Goal: Task Accomplishment & Management: Manage account settings

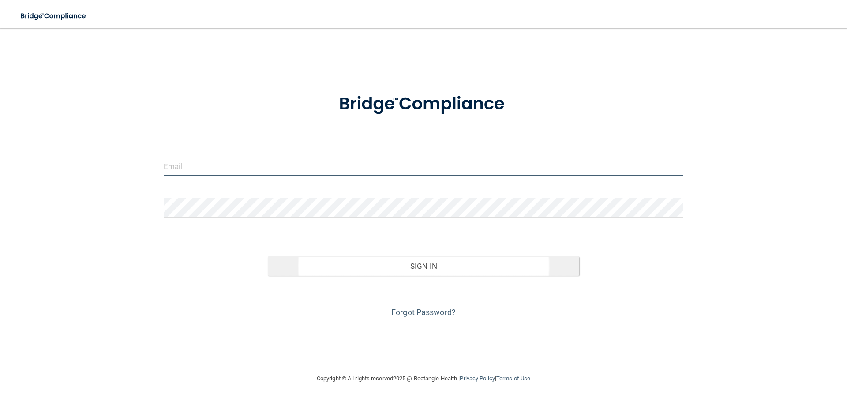
type input "[EMAIL_ADDRESS][DOMAIN_NAME]"
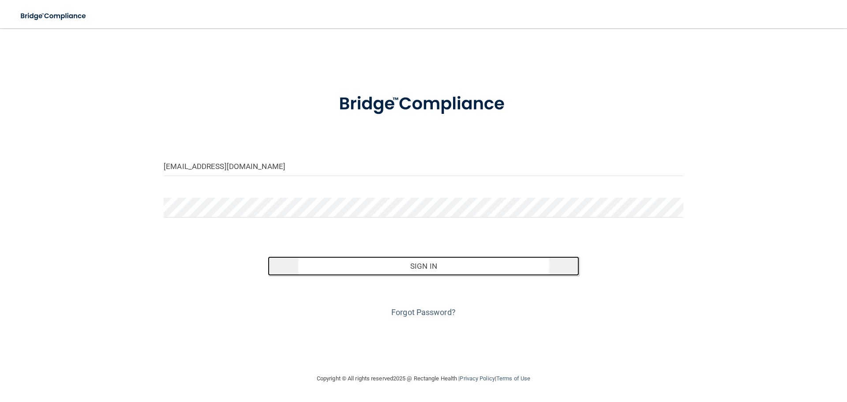
click at [374, 270] on button "Sign In" at bounding box center [424, 265] width 312 height 19
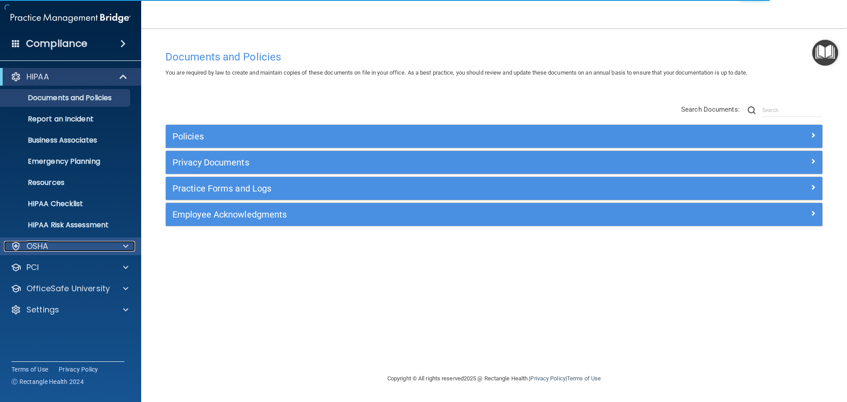
click at [38, 248] on p "OSHA" at bounding box center [37, 246] width 22 height 11
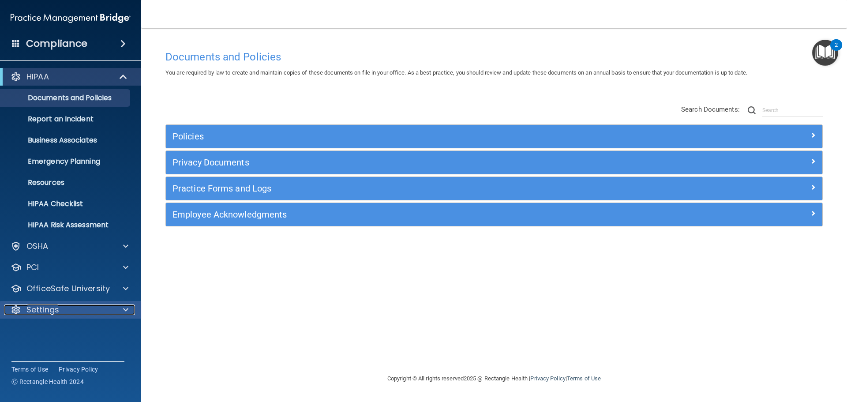
click at [45, 305] on p "Settings" at bounding box center [42, 310] width 33 height 11
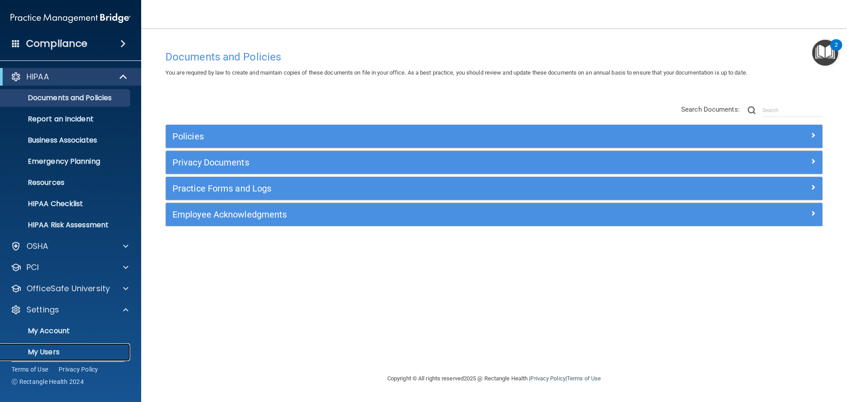
click at [40, 352] on p "My Users" at bounding box center [66, 352] width 121 height 9
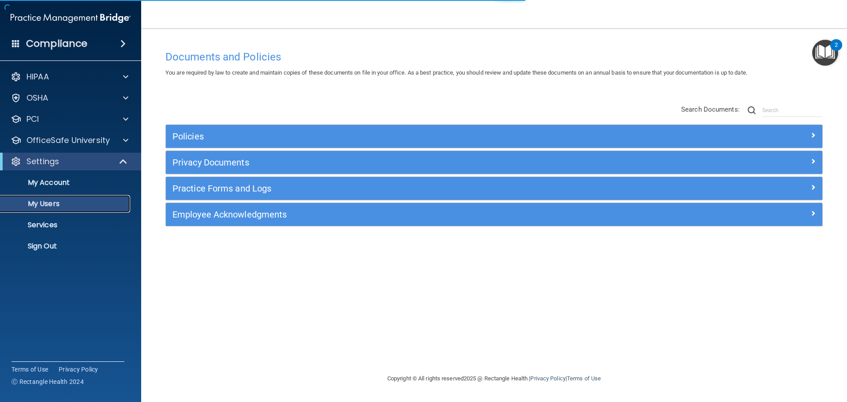
select select "20"
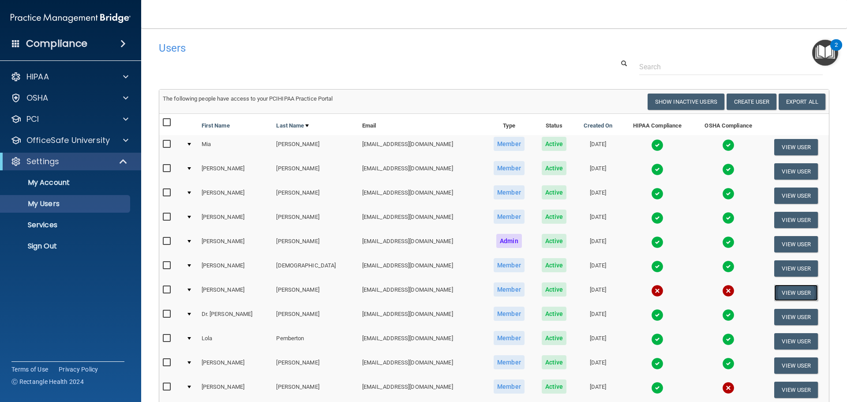
click at [775, 293] on button "View User" at bounding box center [797, 293] width 44 height 16
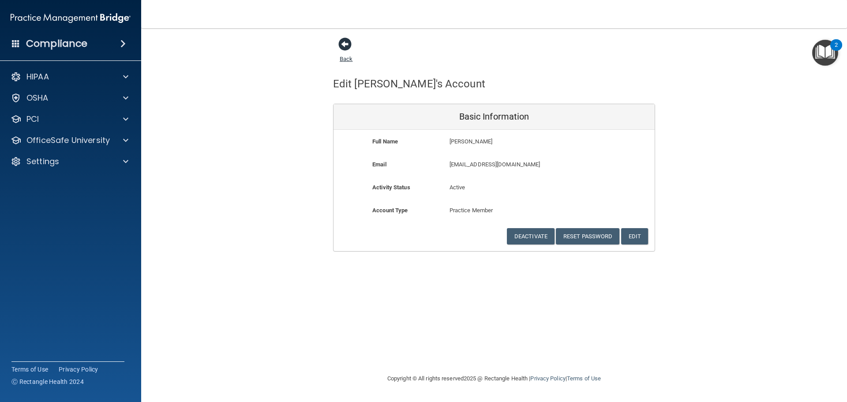
click at [345, 48] on span at bounding box center [345, 44] width 13 height 13
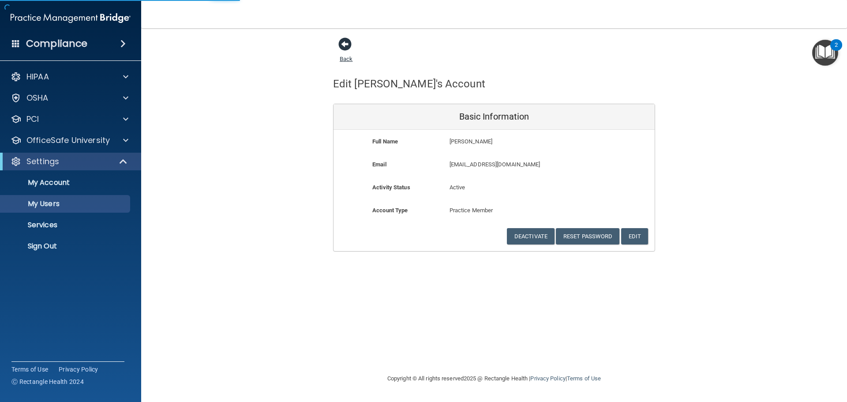
select select "20"
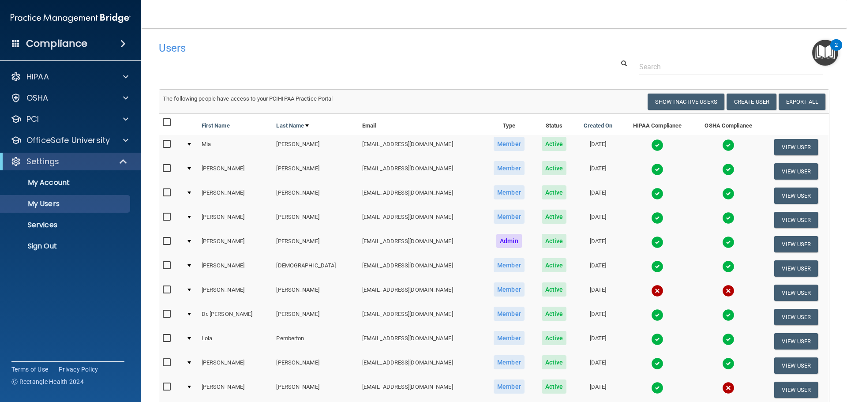
click at [165, 291] on input "checkbox" at bounding box center [168, 289] width 10 height 7
checkbox input "true"
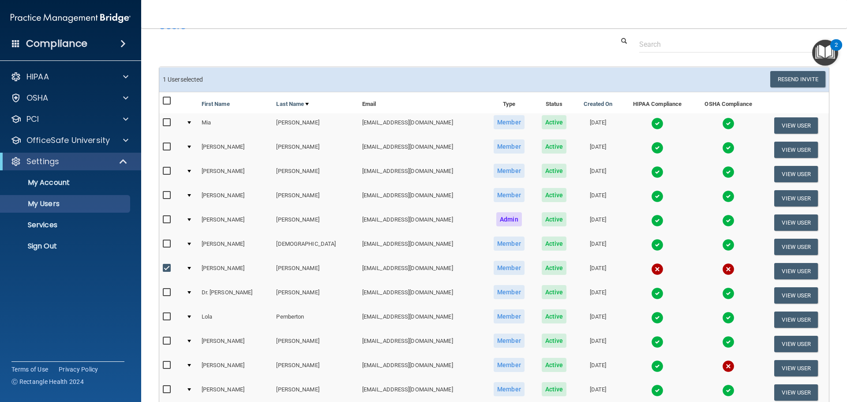
scroll to position [44, 0]
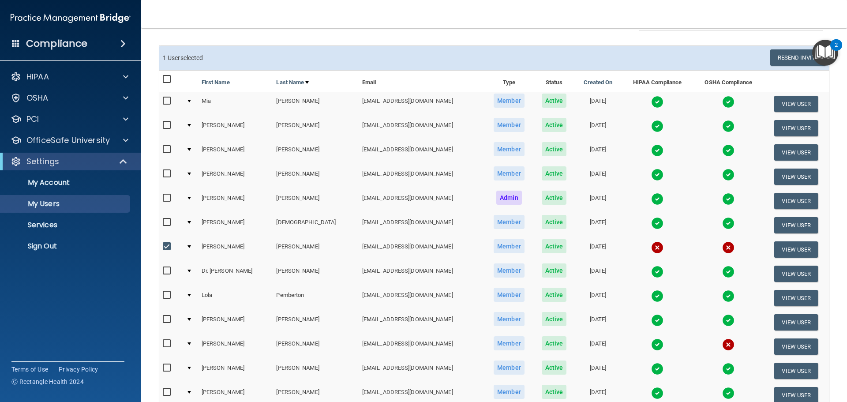
click at [168, 343] on input "checkbox" at bounding box center [168, 343] width 10 height 7
checkbox input "true"
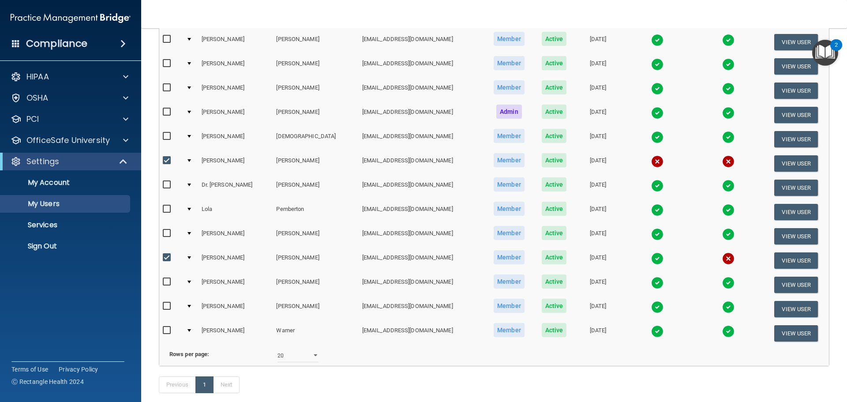
scroll to position [7, 0]
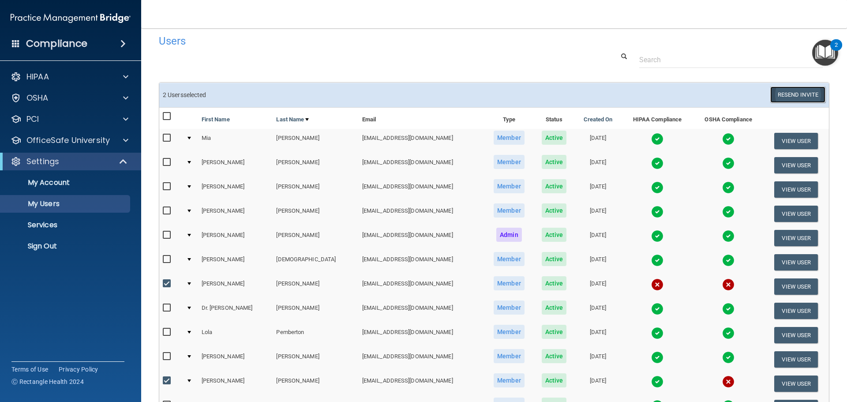
click at [771, 96] on button "Resend Invite" at bounding box center [798, 95] width 55 height 16
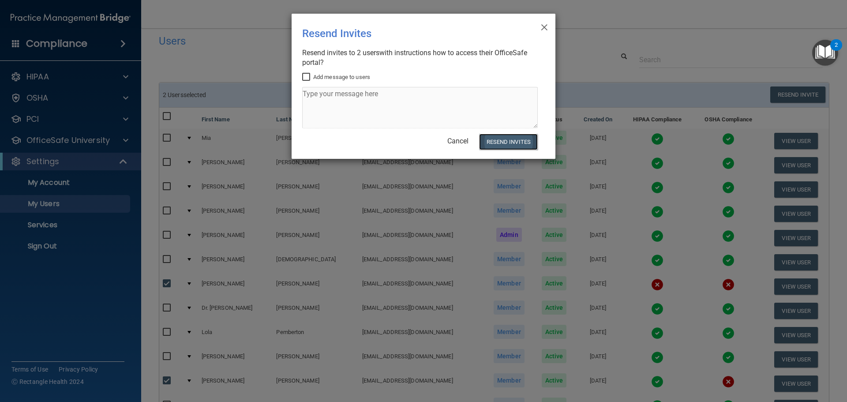
click at [506, 139] on button "Resend Invites" at bounding box center [508, 142] width 59 height 16
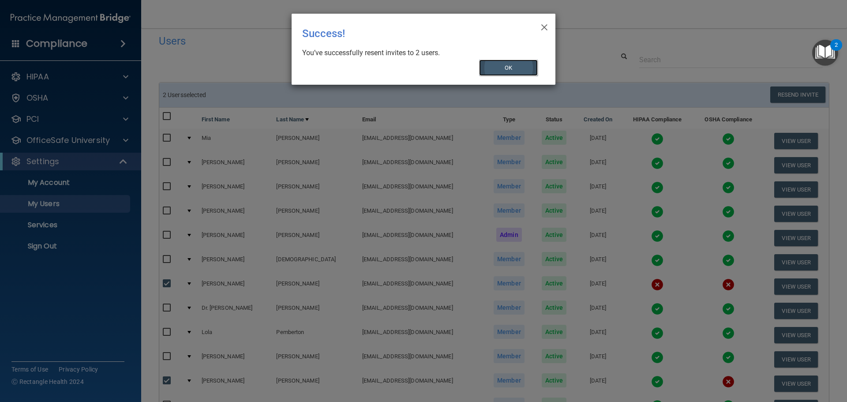
click at [512, 74] on button "OK" at bounding box center [508, 68] width 59 height 16
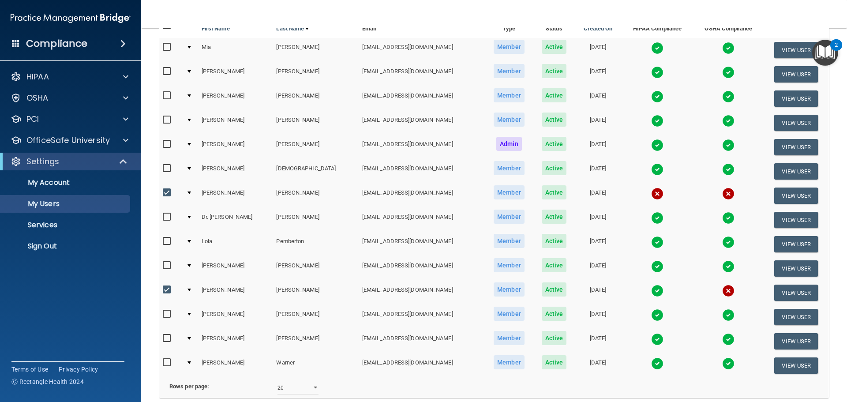
scroll to position [0, 0]
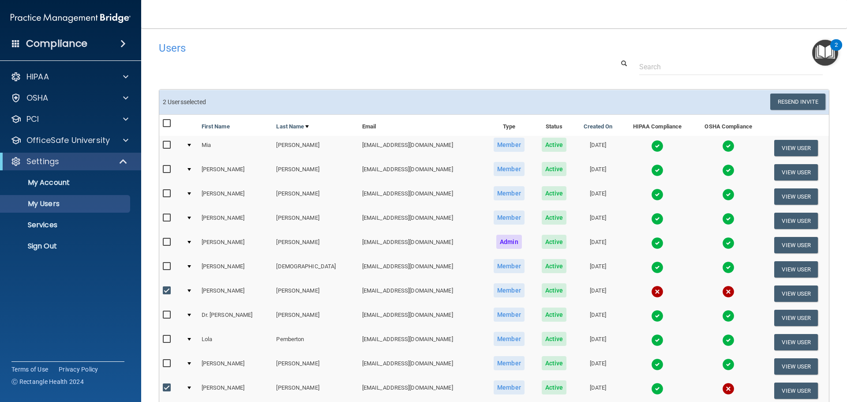
click at [164, 290] on input "checkbox" at bounding box center [168, 290] width 10 height 7
checkbox input "false"
click at [166, 386] on input "checkbox" at bounding box center [168, 387] width 10 height 7
checkbox input "false"
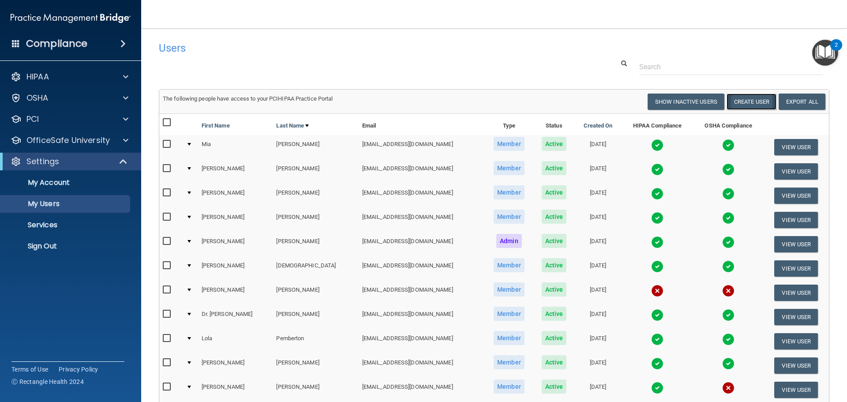
click at [731, 98] on button "Create User" at bounding box center [752, 102] width 50 height 16
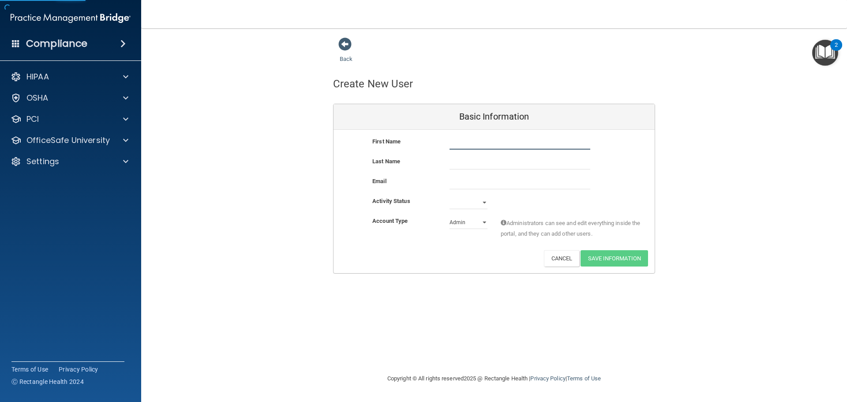
click at [461, 146] on input "text" at bounding box center [520, 142] width 141 height 13
type input "[PERSON_NAME]"
click at [465, 162] on input "text" at bounding box center [520, 162] width 141 height 13
type input "Gray"
click at [457, 188] on input "email" at bounding box center [520, 182] width 141 height 13
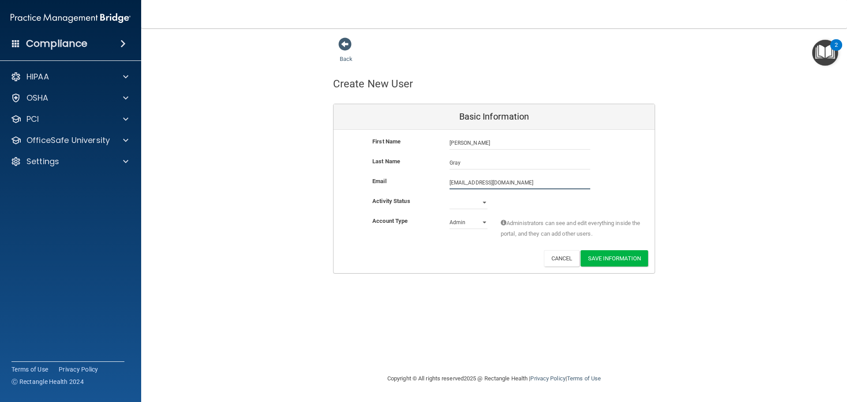
type input "[EMAIL_ADDRESS][DOMAIN_NAME]"
click at [463, 209] on select "Active Inactive" at bounding box center [469, 204] width 38 height 13
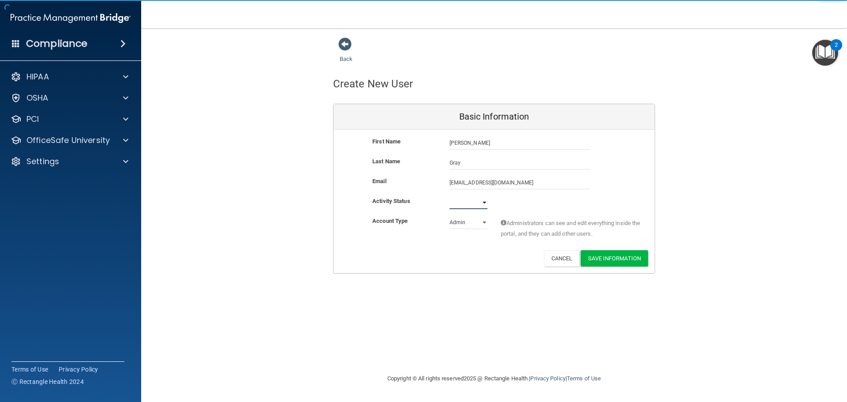
select select "active"
click at [450, 196] on select "Active Inactive" at bounding box center [469, 202] width 38 height 13
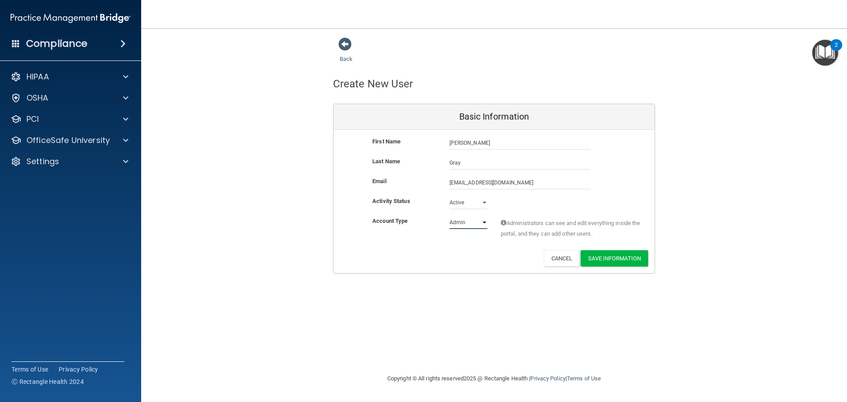
click at [460, 227] on select "Admin Member" at bounding box center [469, 222] width 38 height 13
select select "practice_member"
click at [450, 216] on select "Admin Member" at bounding box center [469, 222] width 38 height 13
click at [611, 260] on button "Save Information" at bounding box center [615, 258] width 68 height 16
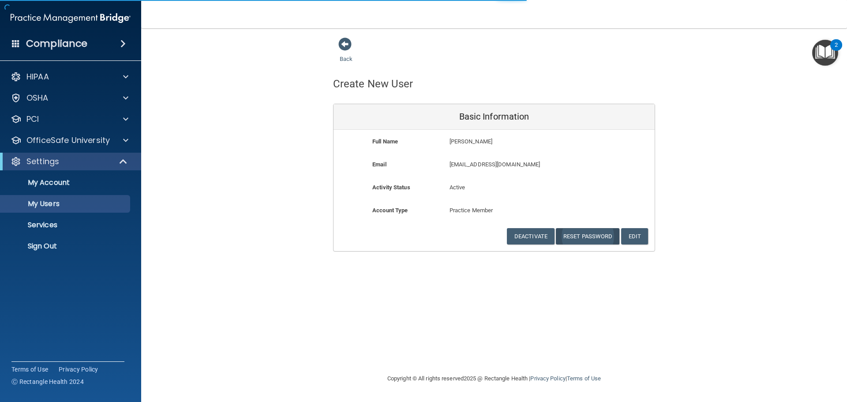
select select "20"
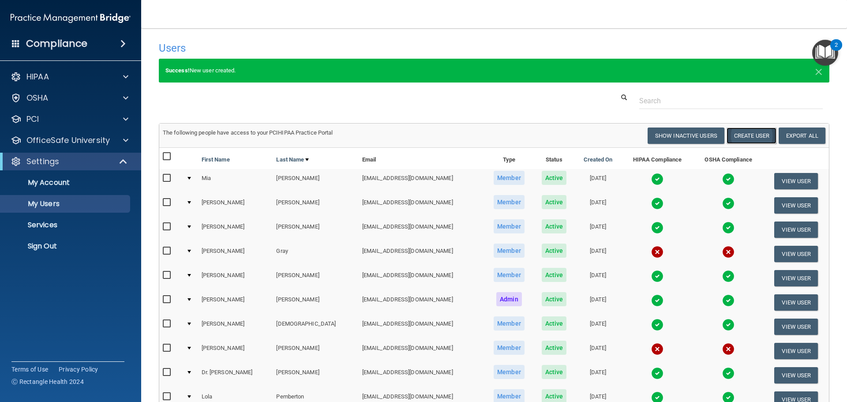
click at [745, 133] on button "Create User" at bounding box center [752, 136] width 50 height 16
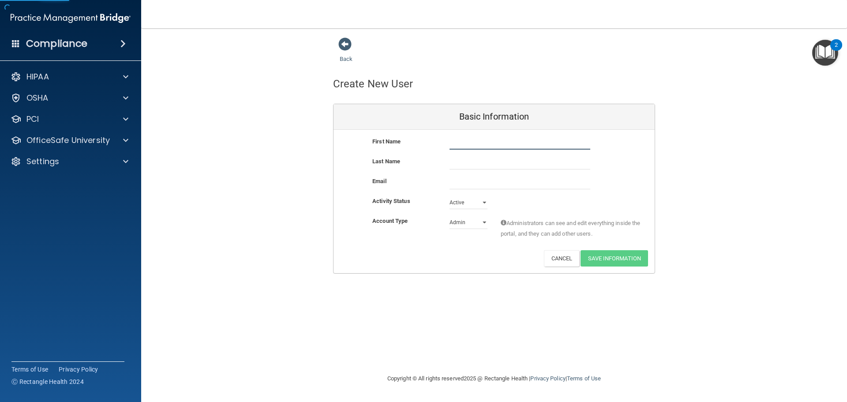
click at [462, 142] on input "text" at bounding box center [520, 142] width 141 height 13
type input "[GEOGRAPHIC_DATA]"
click at [468, 165] on input "text" at bounding box center [520, 162] width 141 height 13
type input "[PERSON_NAME]"
click at [463, 186] on input "email" at bounding box center [520, 182] width 141 height 13
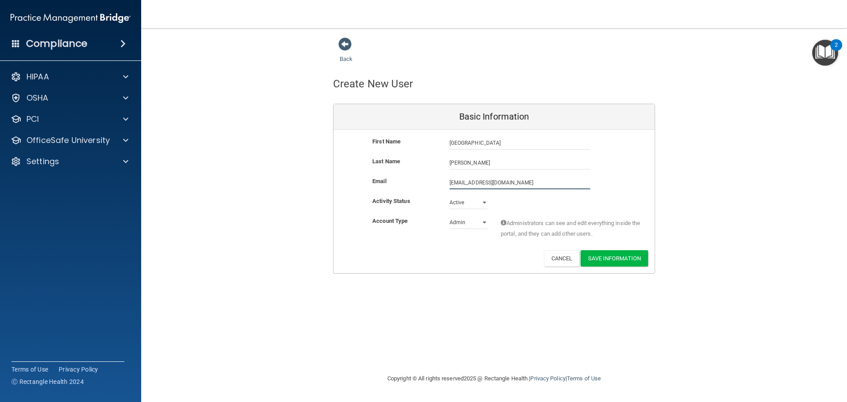
type input "[EMAIL_ADDRESS][DOMAIN_NAME]"
click at [464, 221] on select "Admin Member" at bounding box center [469, 222] width 38 height 13
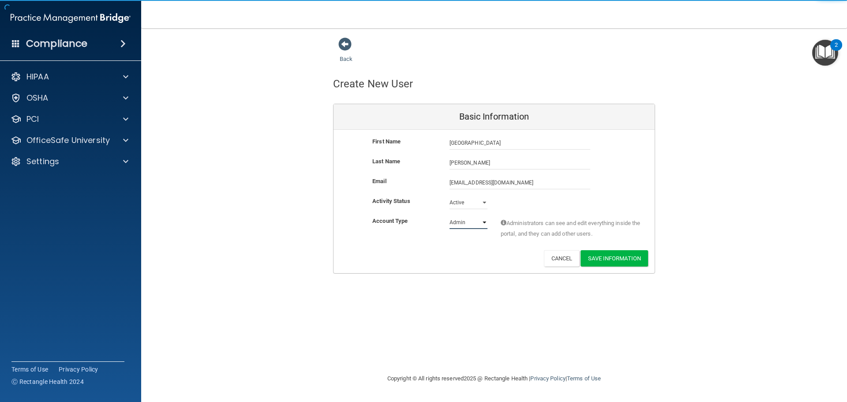
select select "practice_member"
click at [450, 216] on select "Admin Member" at bounding box center [469, 222] width 38 height 13
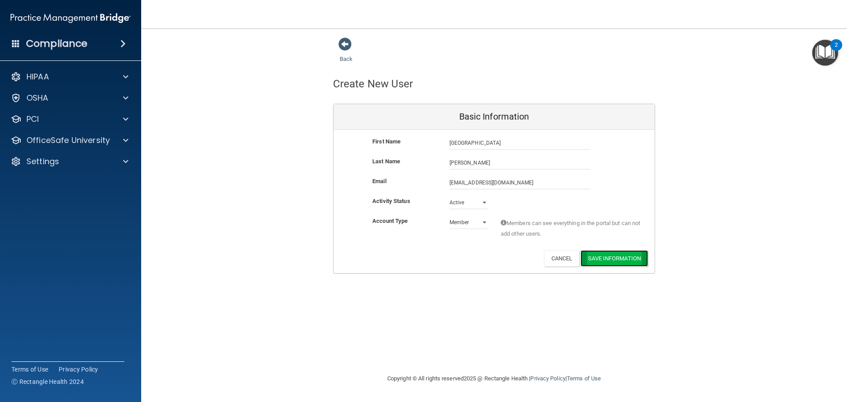
click at [610, 260] on button "Save Information" at bounding box center [615, 258] width 68 height 16
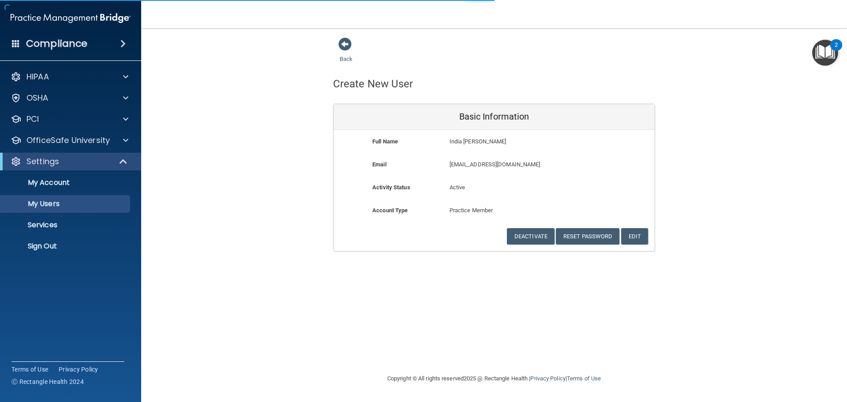
select select "20"
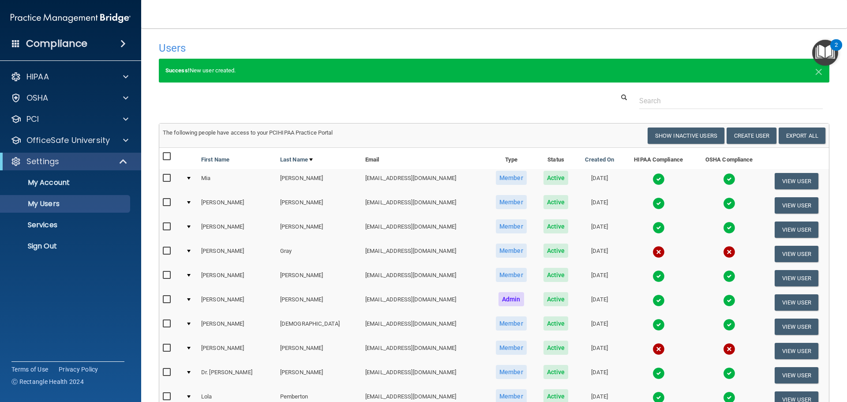
click at [167, 250] on input "checkbox" at bounding box center [168, 251] width 10 height 7
checkbox input "true"
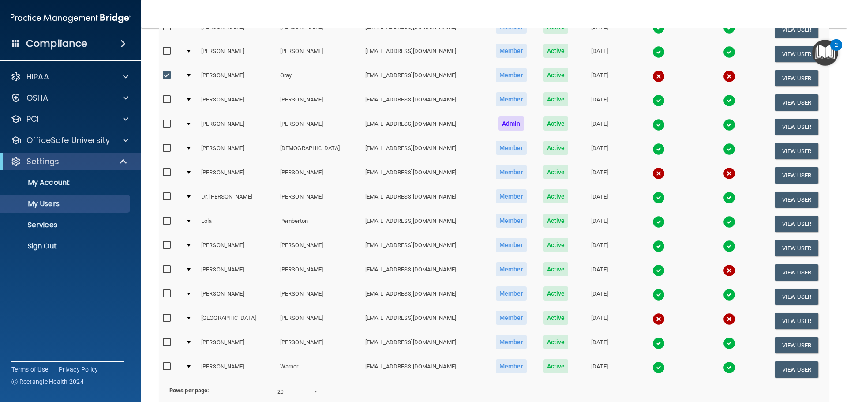
scroll to position [221, 0]
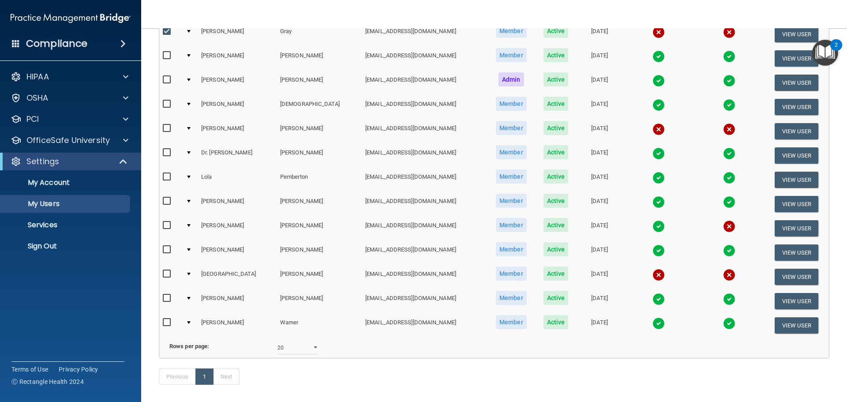
click at [165, 274] on input "checkbox" at bounding box center [168, 274] width 10 height 7
checkbox input "true"
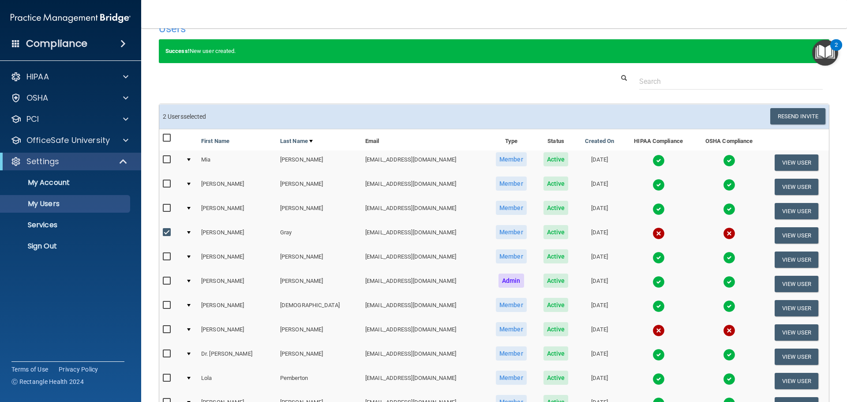
scroll to position [0, 0]
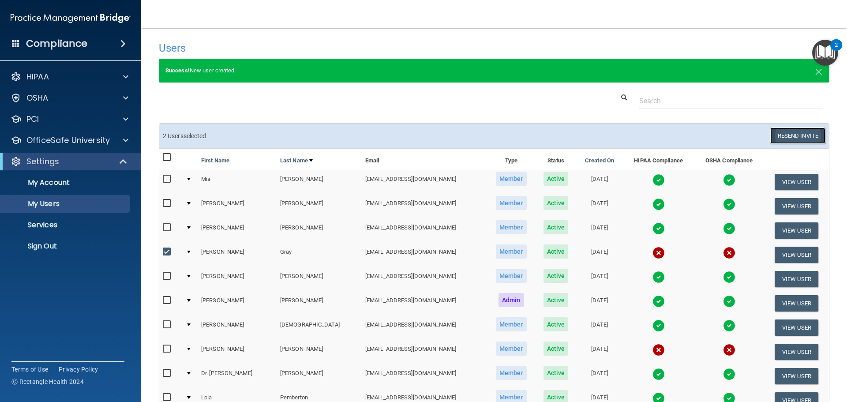
click at [804, 136] on button "Resend Invite" at bounding box center [798, 136] width 55 height 16
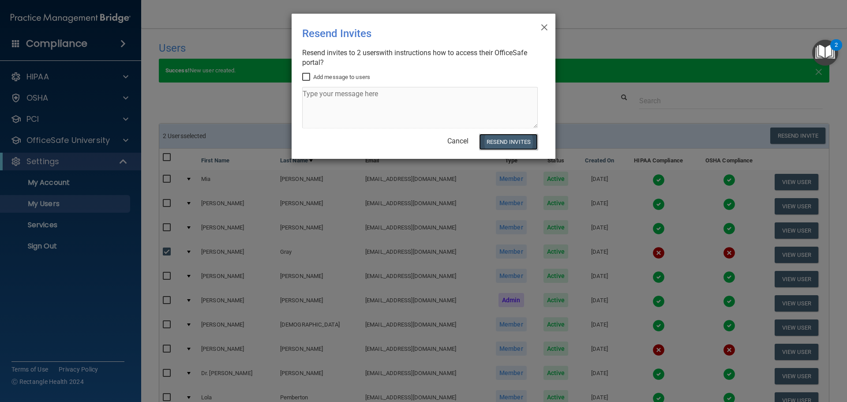
click at [528, 144] on button "Resend Invites" at bounding box center [508, 142] width 59 height 16
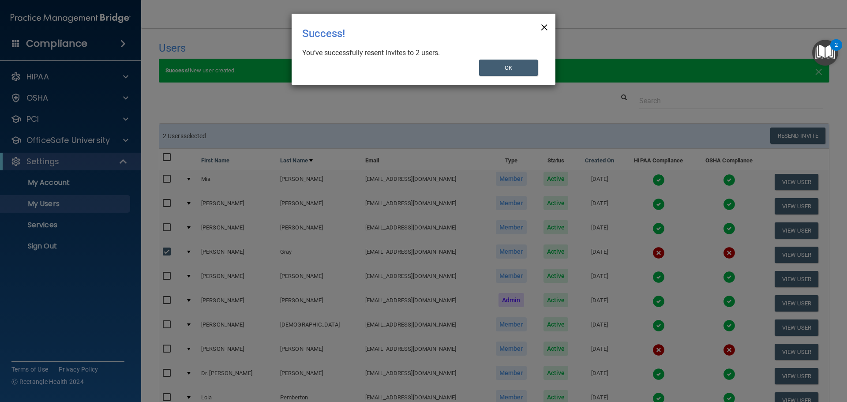
click at [543, 29] on span "×" at bounding box center [545, 26] width 8 height 18
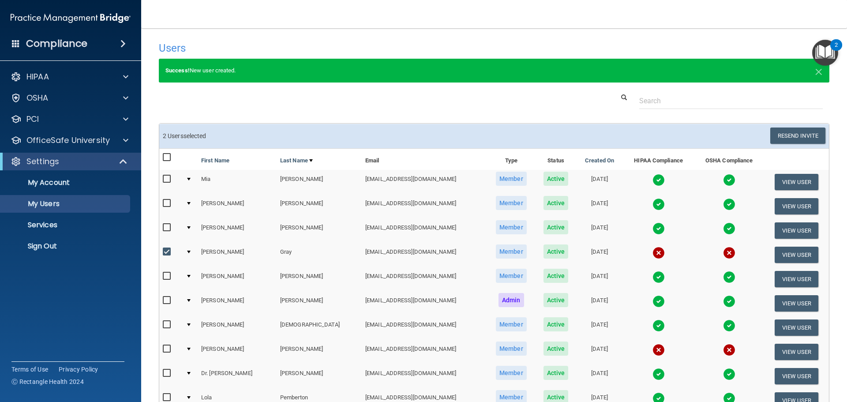
click at [169, 253] on input "checkbox" at bounding box center [168, 252] width 10 height 7
checkbox input "false"
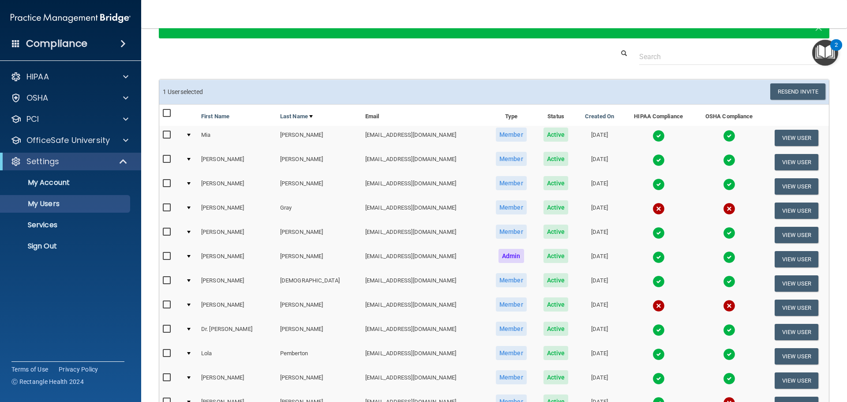
scroll to position [88, 0]
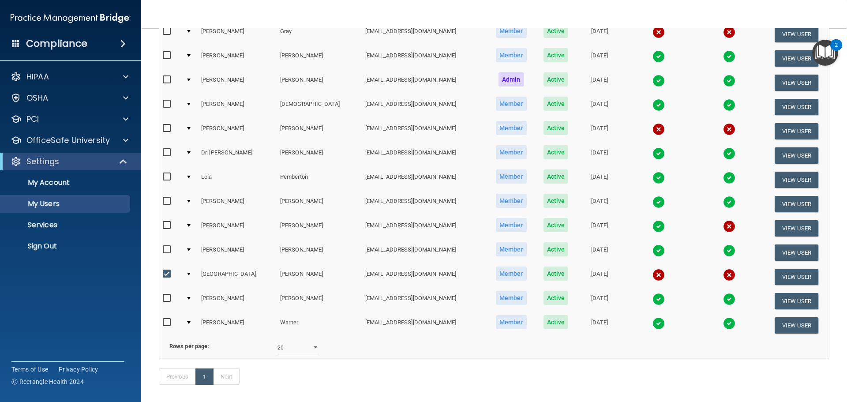
click at [167, 273] on input "checkbox" at bounding box center [168, 274] width 10 height 7
checkbox input "false"
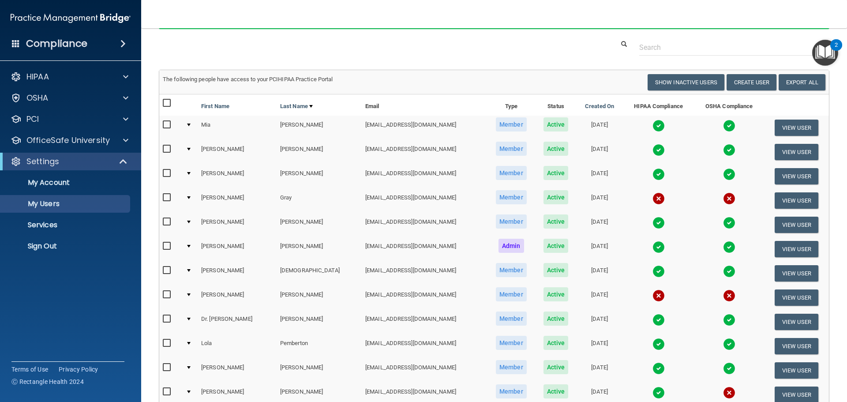
scroll to position [43, 0]
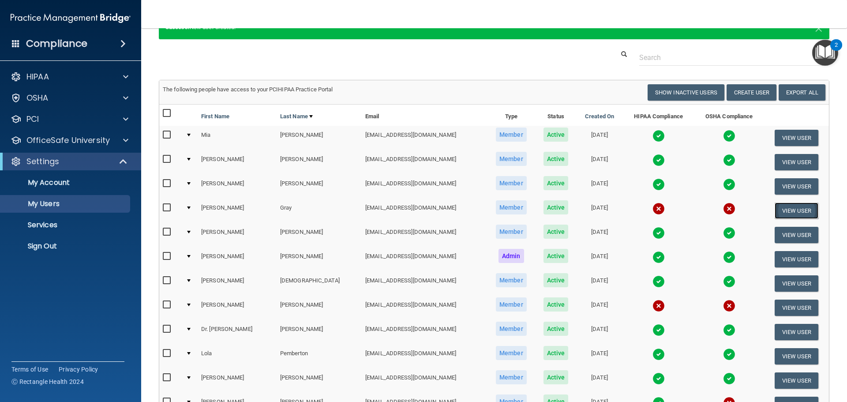
click at [783, 211] on button "View User" at bounding box center [797, 211] width 44 height 16
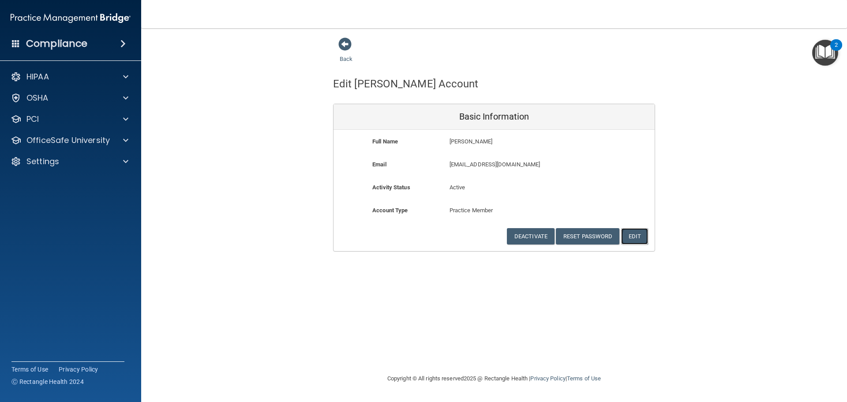
click at [631, 234] on button "Edit" at bounding box center [634, 236] width 27 height 16
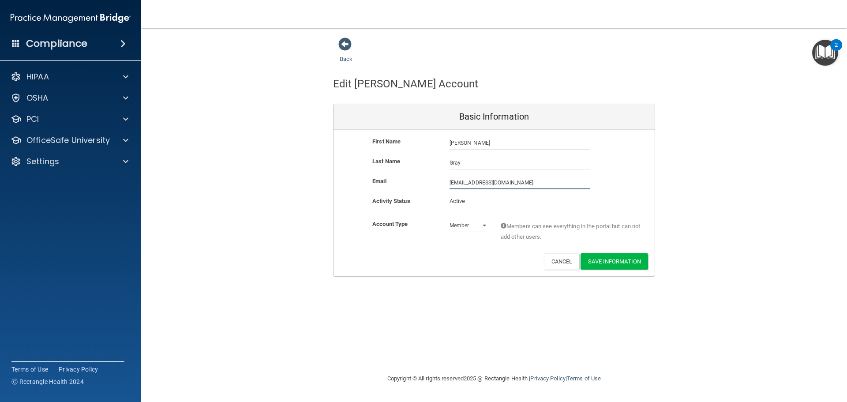
click at [480, 185] on input "[EMAIL_ADDRESS][DOMAIN_NAME]" at bounding box center [520, 182] width 141 height 13
type input "[EMAIL_ADDRESS][DOMAIN_NAME]"
click at [596, 260] on button "Save Information" at bounding box center [615, 261] width 68 height 16
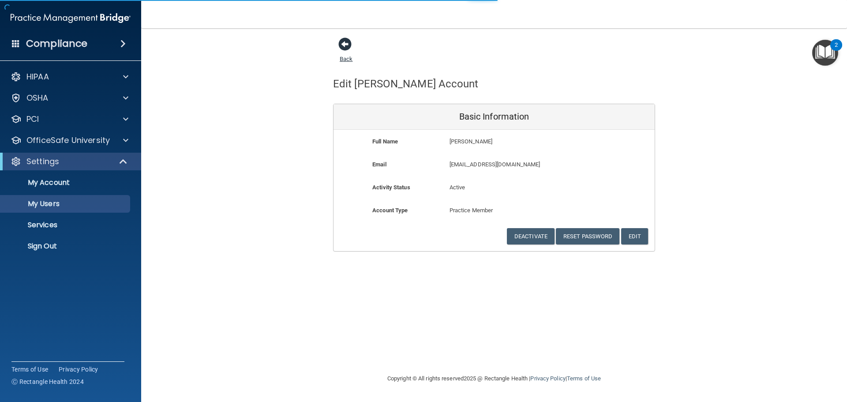
select select "20"
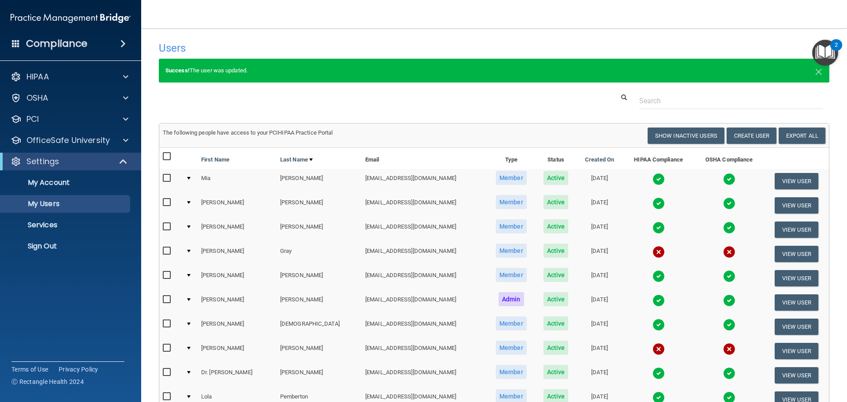
click at [166, 251] on input "checkbox" at bounding box center [168, 251] width 10 height 7
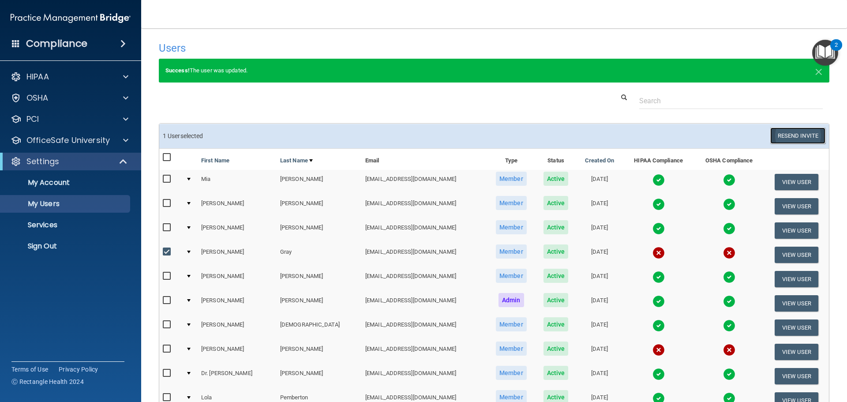
click at [781, 134] on button "Resend Invite" at bounding box center [798, 136] width 55 height 16
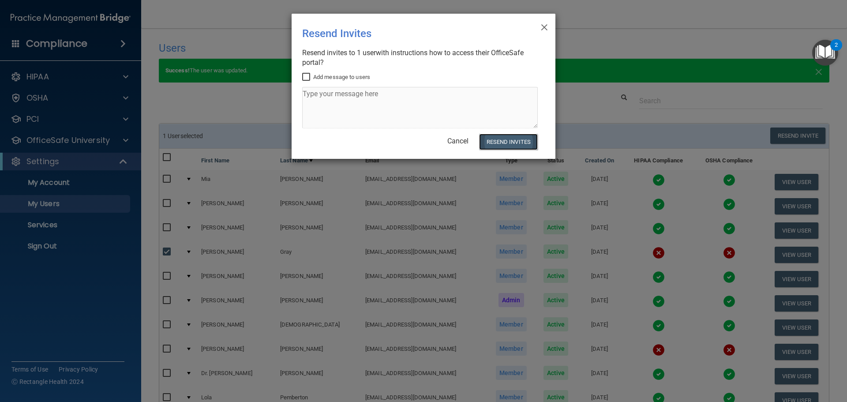
click at [500, 144] on button "Resend Invites" at bounding box center [508, 142] width 59 height 16
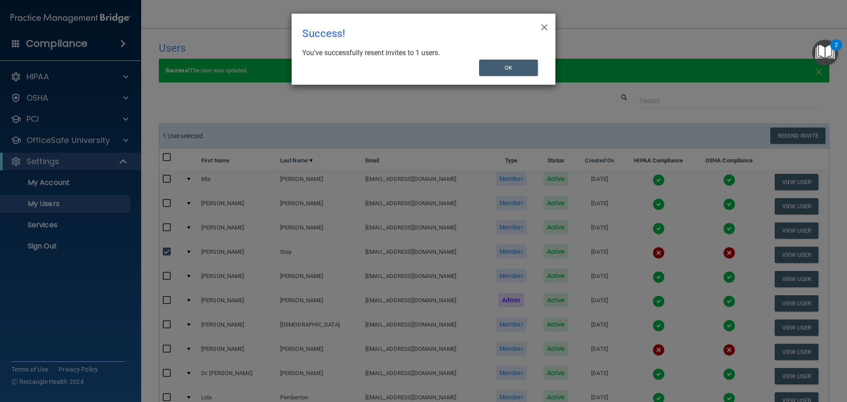
click at [556, 23] on div "× Close Success! You’ve successfully resent invites to 1 users. OK" at bounding box center [423, 201] width 847 height 402
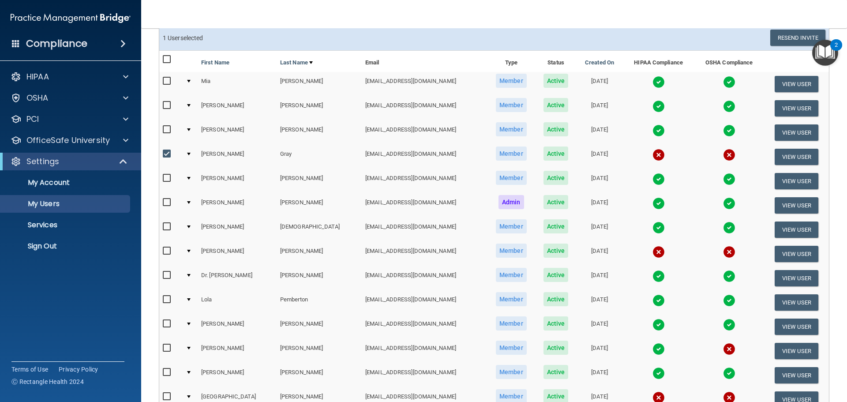
scroll to position [132, 0]
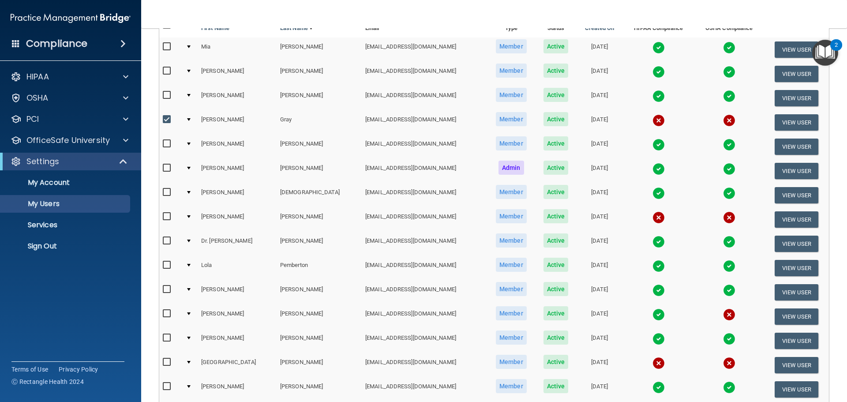
click at [166, 121] on input "checkbox" at bounding box center [168, 119] width 10 height 7
checkbox input "false"
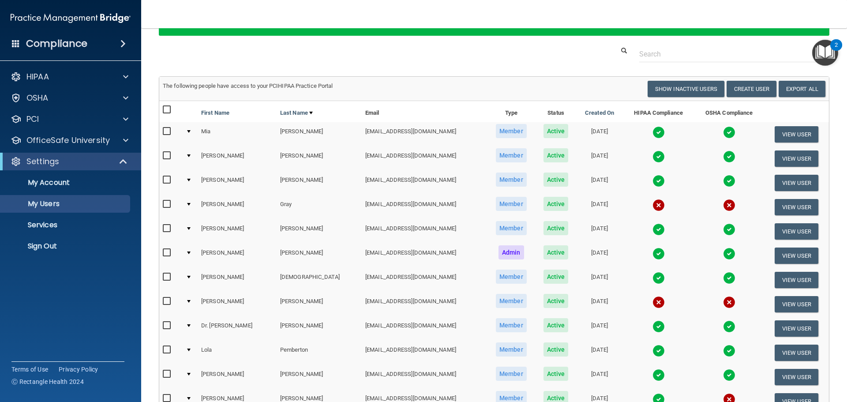
scroll to position [0, 0]
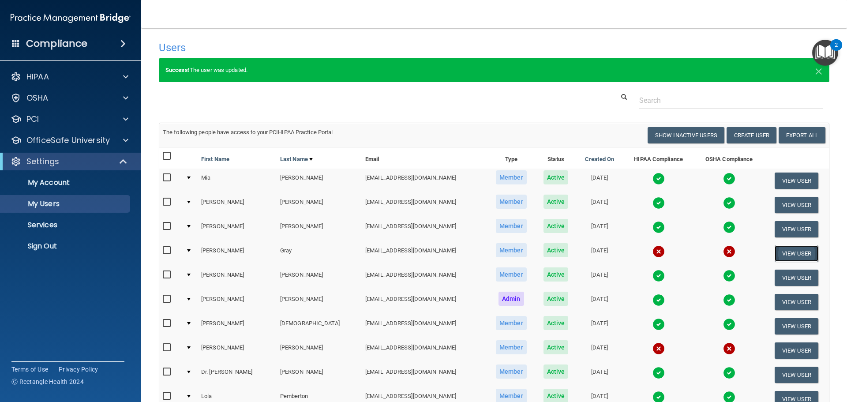
click at [775, 252] on button "View User" at bounding box center [797, 253] width 44 height 16
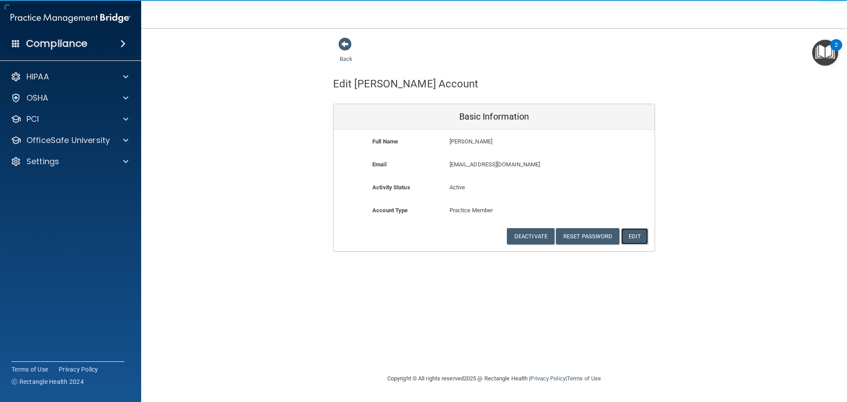
click at [632, 242] on button "Edit" at bounding box center [634, 236] width 27 height 16
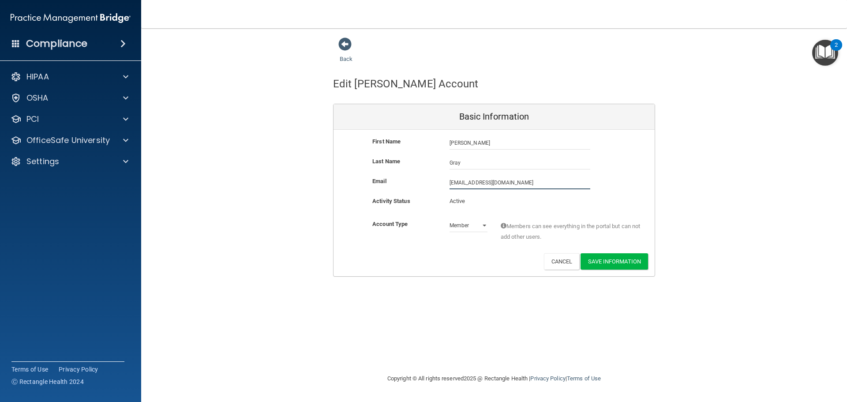
click at [494, 182] on input "[EMAIL_ADDRESS][DOMAIN_NAME]" at bounding box center [520, 182] width 141 height 13
type input "[EMAIL_ADDRESS][DOMAIN_NAME]"
click at [614, 260] on button "Save Information" at bounding box center [615, 263] width 68 height 16
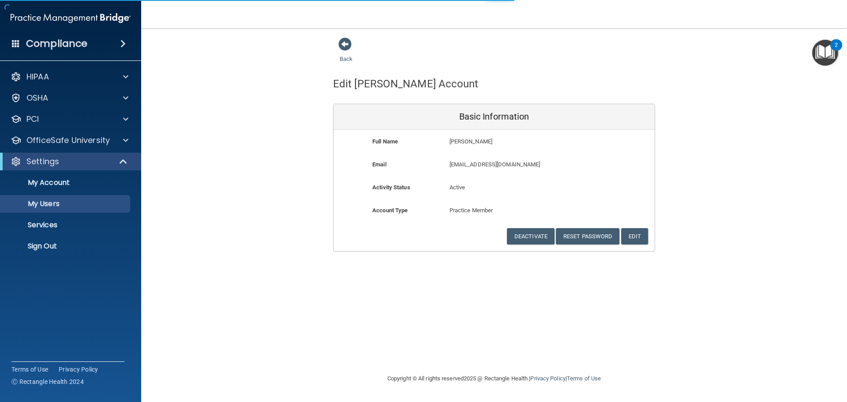
select select "20"
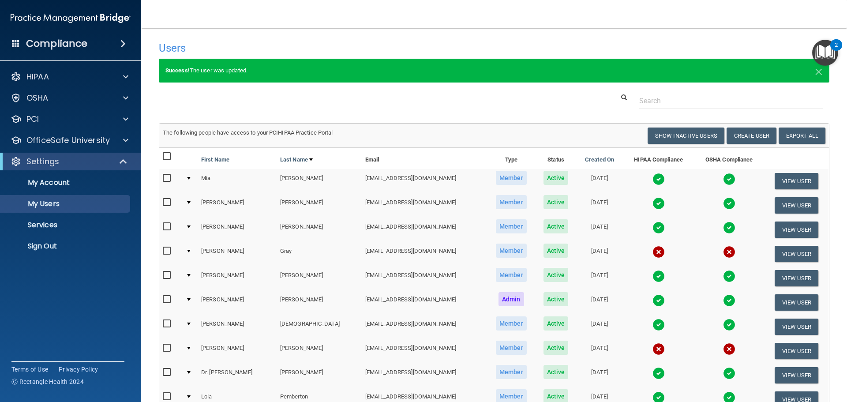
click at [166, 252] on input "checkbox" at bounding box center [168, 251] width 10 height 7
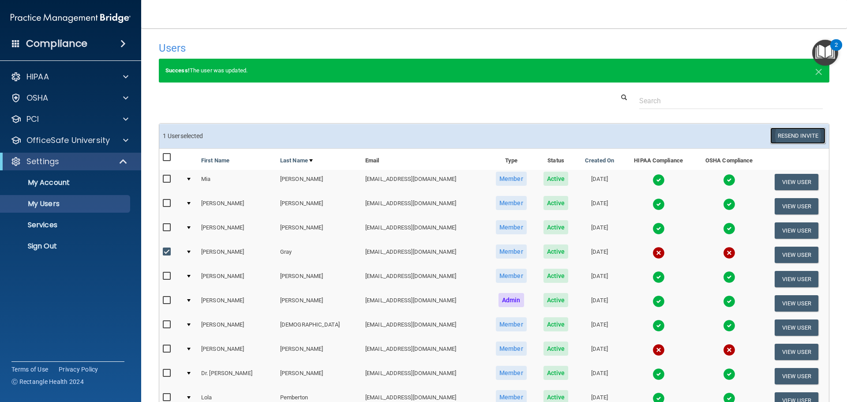
click at [797, 136] on button "Resend Invite" at bounding box center [798, 136] width 55 height 16
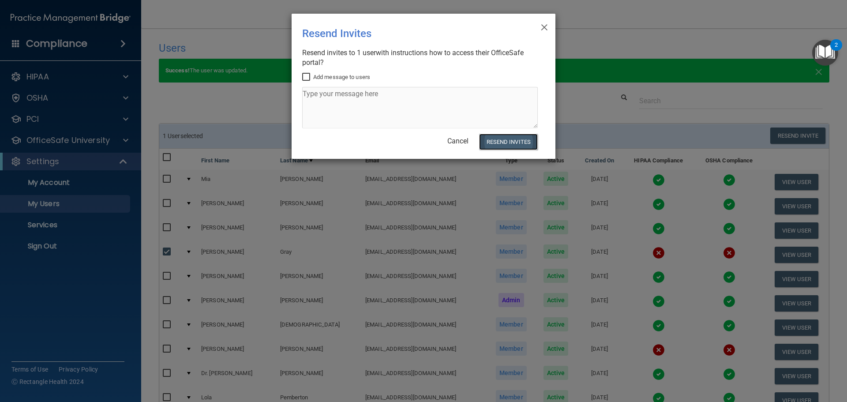
click at [508, 142] on button "Resend Invites" at bounding box center [508, 142] width 59 height 16
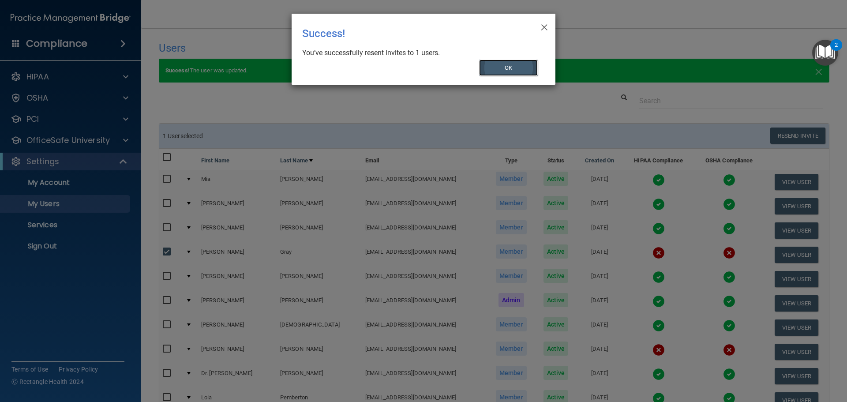
click at [522, 70] on button "OK" at bounding box center [508, 68] width 59 height 16
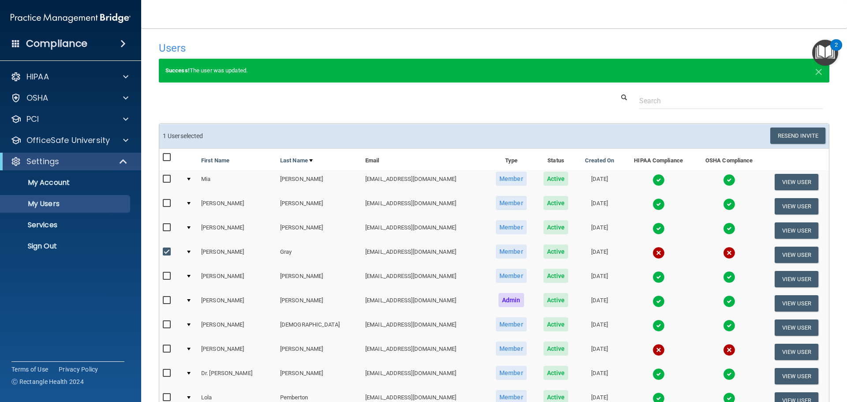
click at [543, 32] on main "Users Success! New user created. × Error! The user couldn't be created. × Succe…" at bounding box center [494, 215] width 706 height 374
click at [166, 254] on input "checkbox" at bounding box center [168, 252] width 10 height 7
checkbox input "false"
